Goal: Go to known website: Access a specific website the user already knows

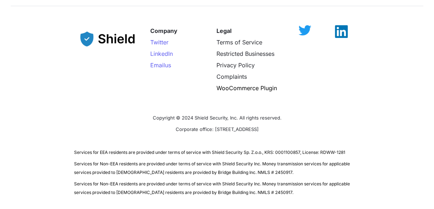
scroll to position [2644, 0]
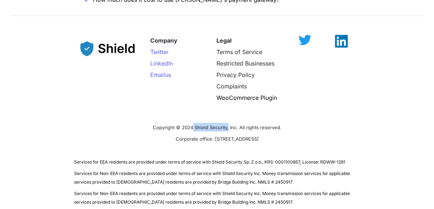
drag, startPoint x: 228, startPoint y: 100, endPoint x: 193, endPoint y: 105, distance: 35.4
click at [193, 125] on span "Copyright © 2024 Shield Security, Inc. All rights reserved." at bounding box center [217, 128] width 129 height 6
copy span "Shield Security,"
click at [154, 60] on span "LinkedIn" at bounding box center [161, 63] width 23 height 7
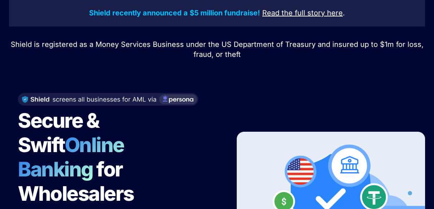
scroll to position [29, 0]
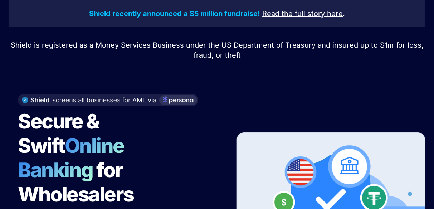
click at [319, 13] on u "Read the full story" at bounding box center [293, 13] width 63 height 9
